Goal: Information Seeking & Learning: Understand process/instructions

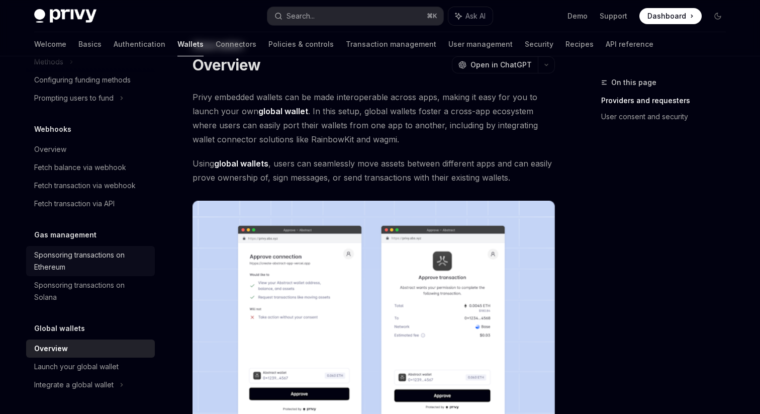
scroll to position [44, 0]
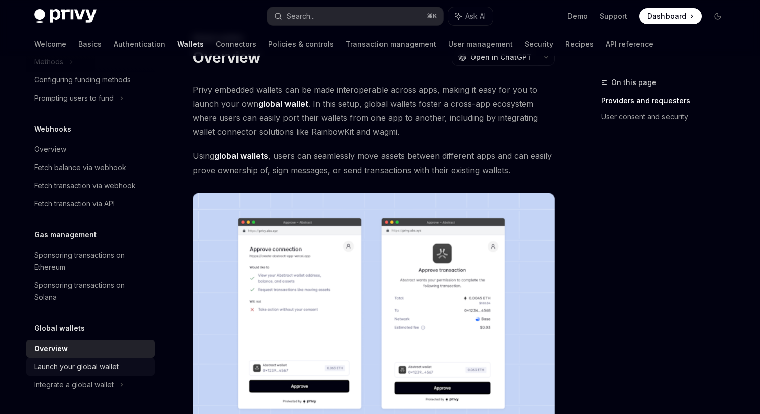
click at [90, 364] on div "Launch your global wallet" at bounding box center [76, 366] width 84 height 12
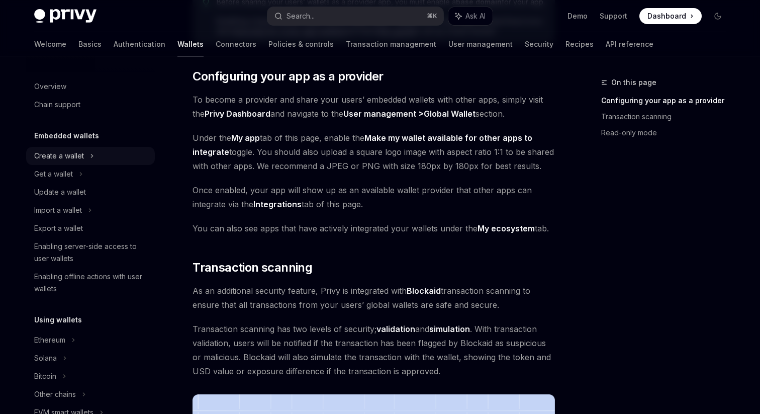
click at [72, 150] on div "Create a wallet" at bounding box center [59, 156] width 50 height 12
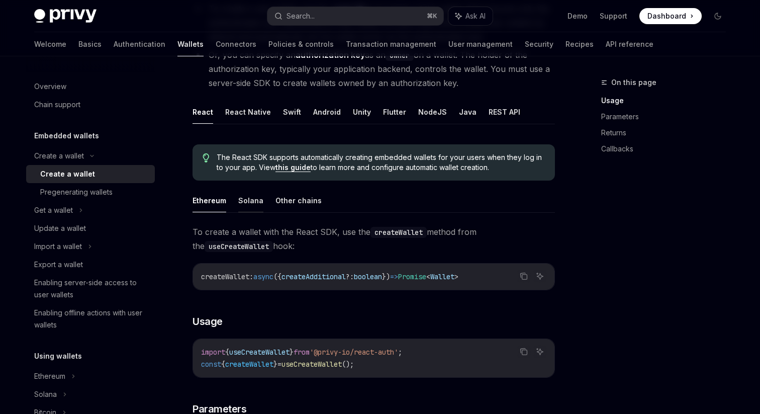
scroll to position [150, 0]
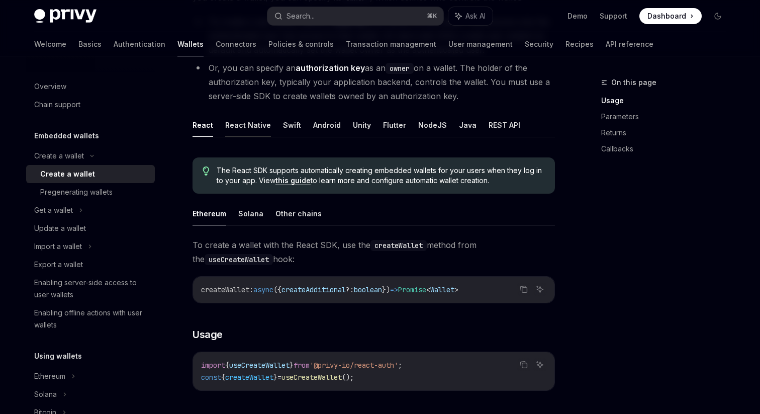
click at [246, 126] on button "React Native" at bounding box center [248, 125] width 46 height 24
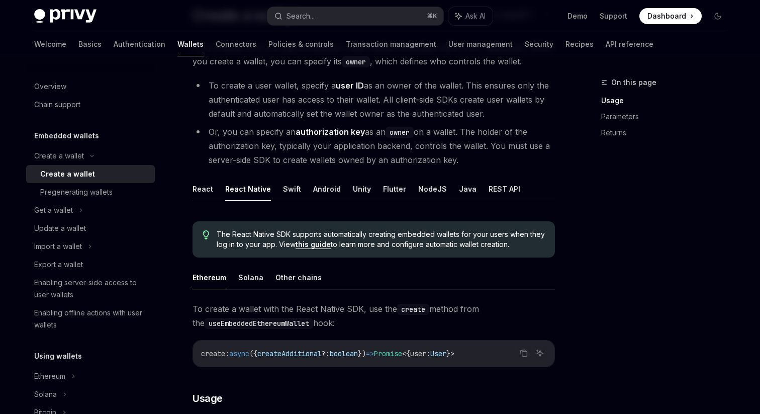
scroll to position [24, 0]
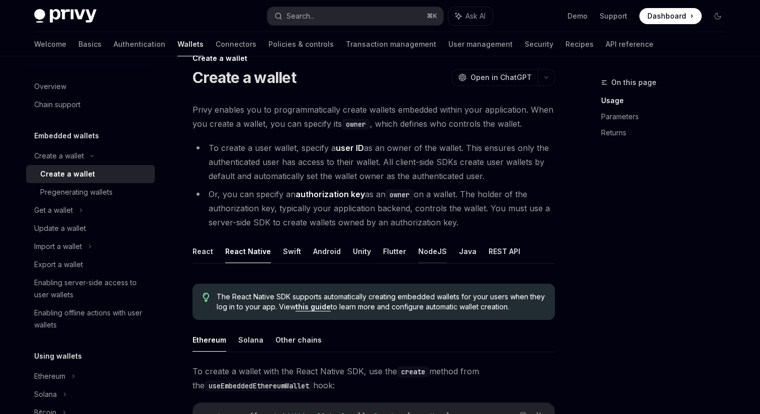
click at [430, 250] on button "NodeJS" at bounding box center [432, 251] width 29 height 24
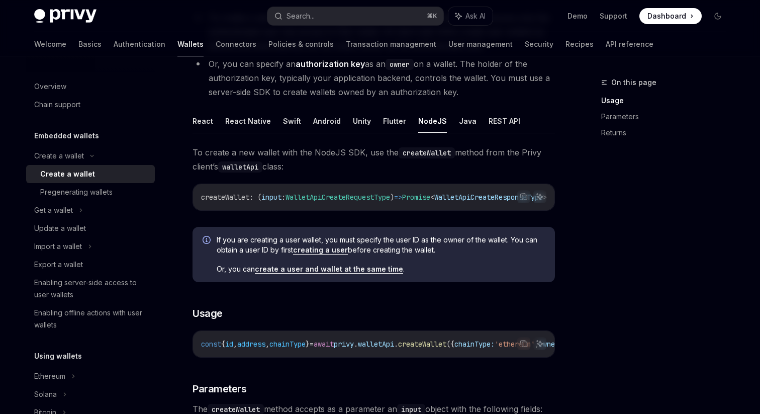
scroll to position [155, 0]
click at [503, 120] on button "REST API" at bounding box center [504, 121] width 32 height 24
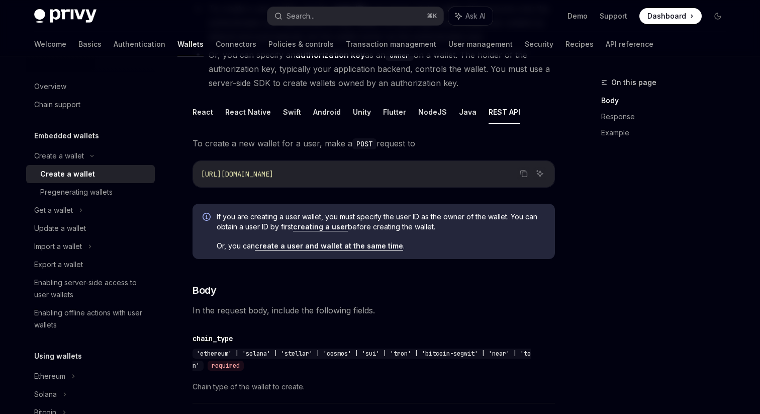
scroll to position [162, 0]
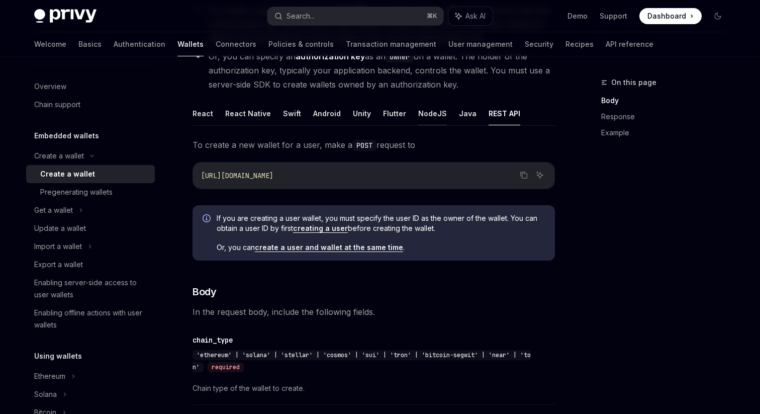
click at [436, 114] on button "NodeJS" at bounding box center [432, 114] width 29 height 24
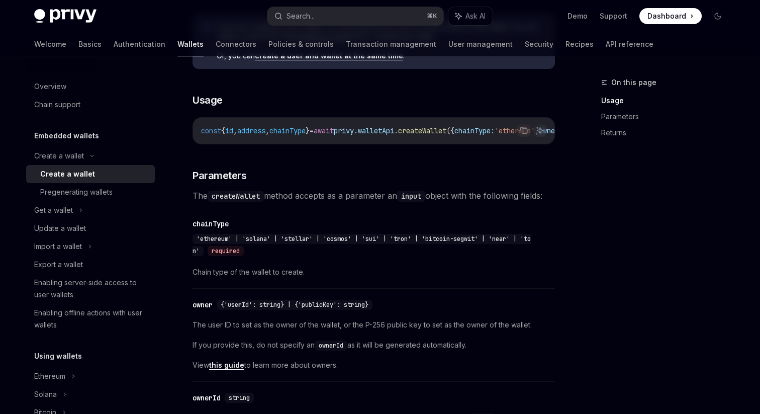
scroll to position [382, 0]
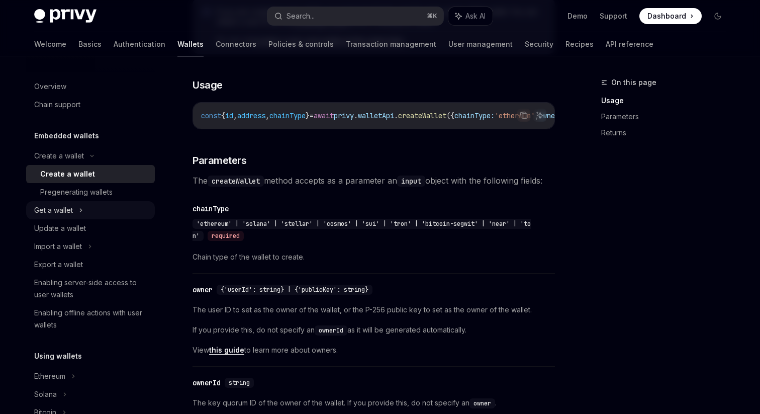
click at [65, 212] on div "Get a wallet" at bounding box center [53, 210] width 39 height 12
type textarea "*"
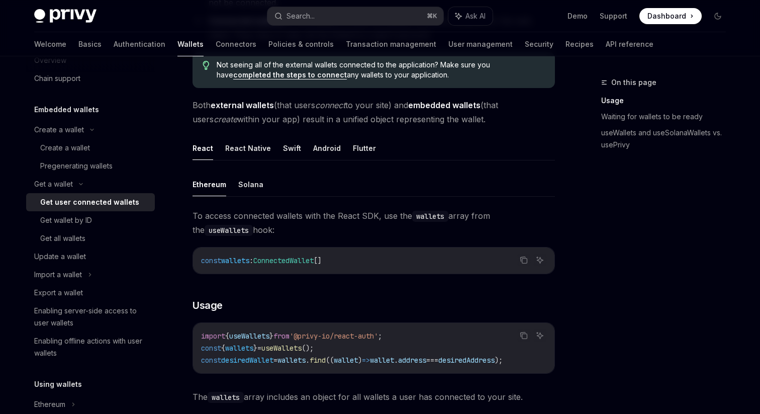
scroll to position [240, 0]
